Goal: Navigation & Orientation: Find specific page/section

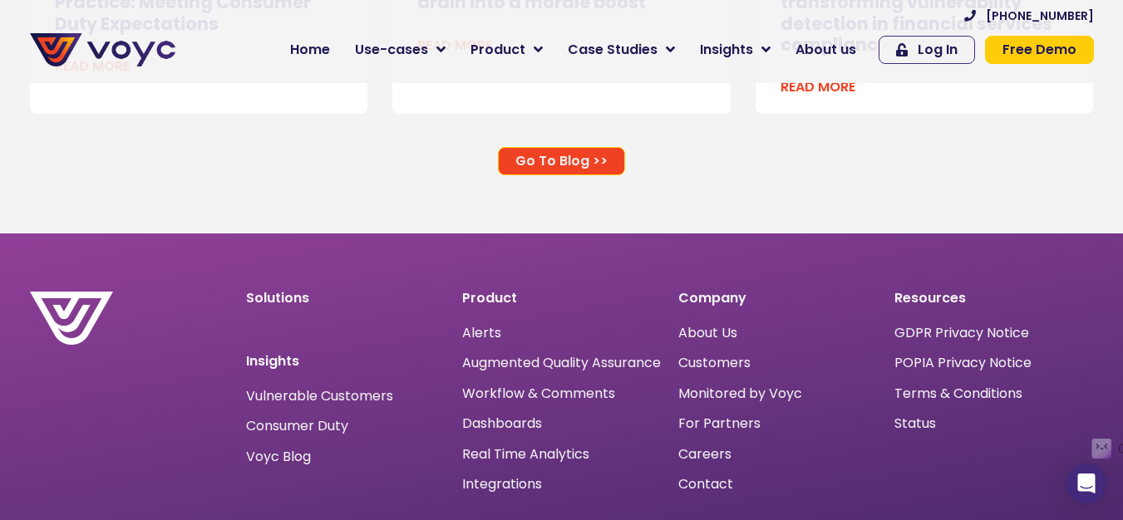
scroll to position [10784, 0]
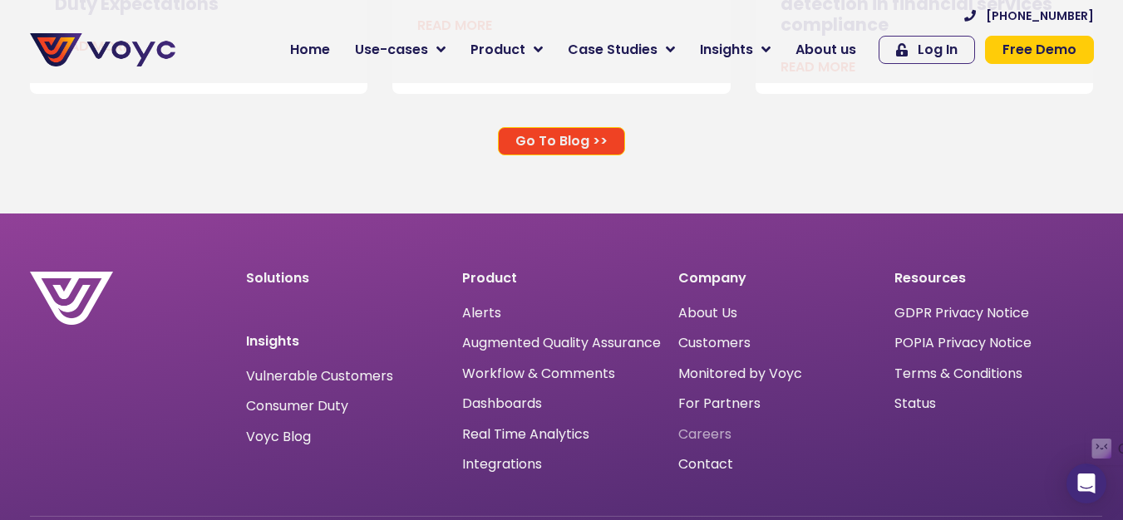
click at [701, 435] on span "Careers" at bounding box center [704, 435] width 53 height 0
click at [694, 313] on span "About Us" at bounding box center [707, 313] width 59 height 0
